Goal: Information Seeking & Learning: Understand process/instructions

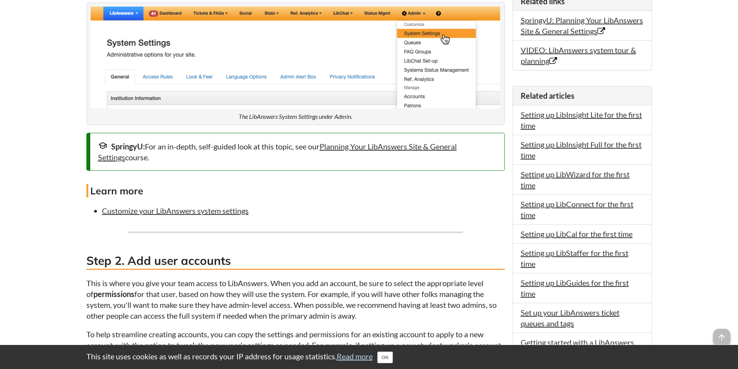
scroll to position [542, 0]
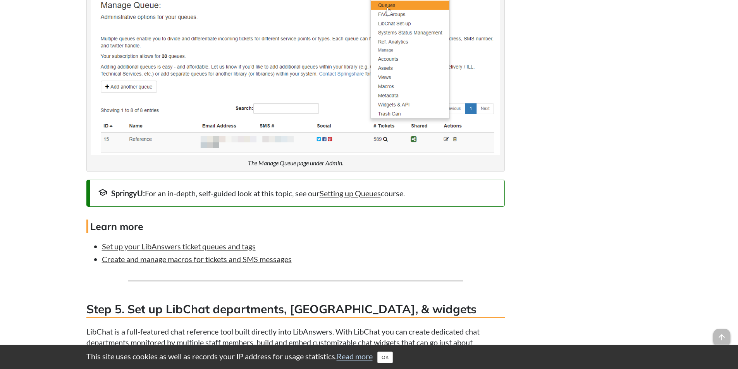
scroll to position [2013, 0]
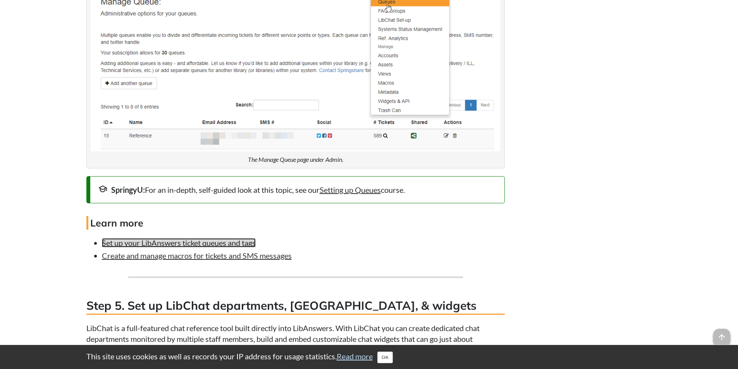
click at [195, 247] on link "Set up your LibAnswers ticket queues and tags" at bounding box center [179, 242] width 154 height 9
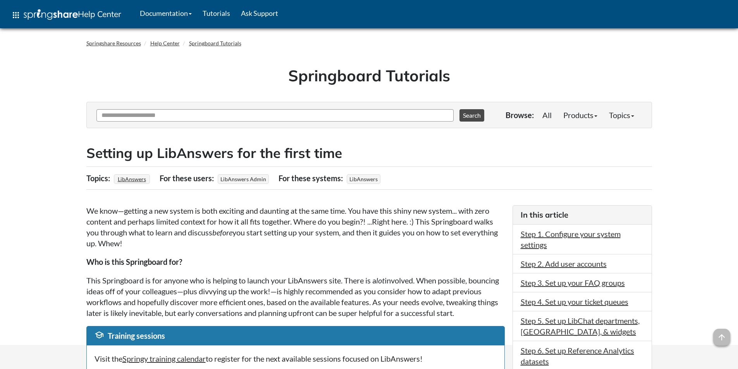
scroll to position [2013, 0]
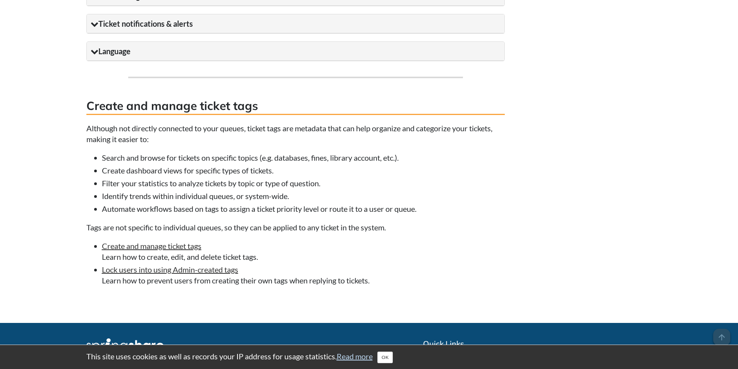
scroll to position [1058, 0]
